Goal: Learn about a topic: Learn about a topic

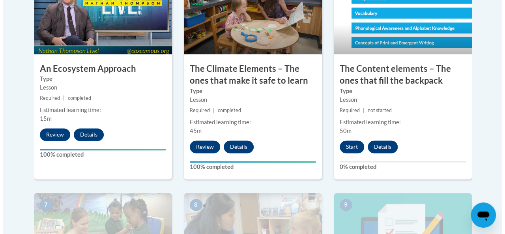
scroll to position [560, 0]
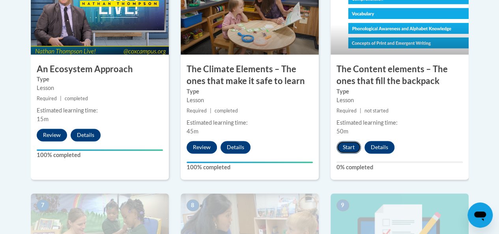
click at [351, 148] on button "Start" at bounding box center [349, 147] width 24 height 13
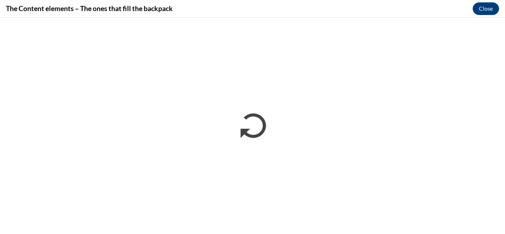
scroll to position [0, 0]
